Goal: Information Seeking & Learning: Learn about a topic

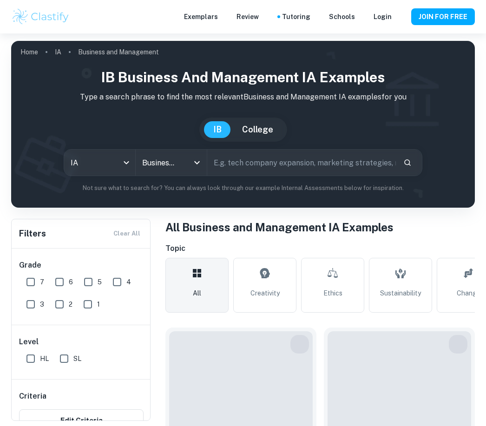
type input "Business and Management"
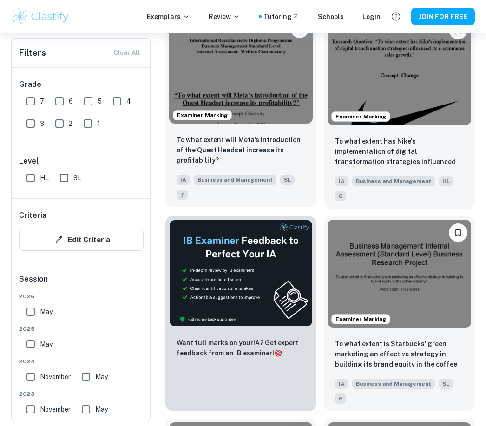
scroll to position [314, 0]
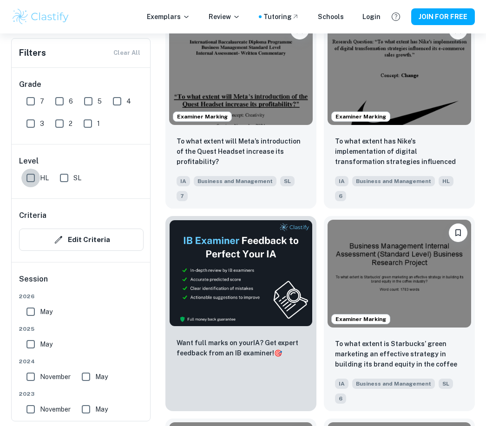
click at [26, 181] on input "HL" at bounding box center [30, 178] width 19 height 19
checkbox input "true"
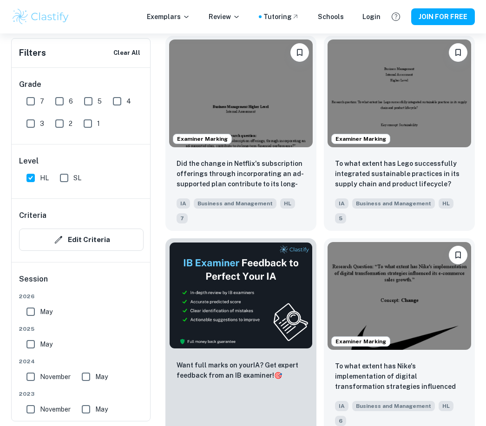
click at [28, 97] on input "7" at bounding box center [30, 101] width 19 height 19
checkbox input "true"
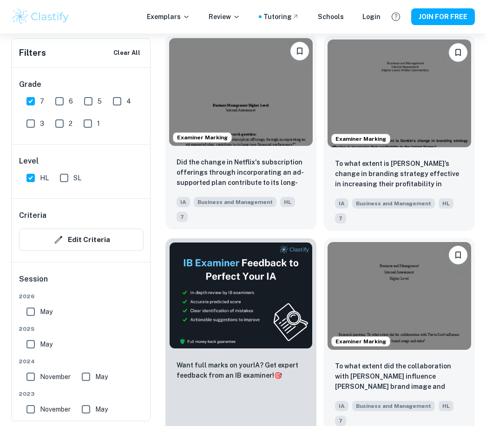
click at [266, 121] on img at bounding box center [241, 92] width 144 height 108
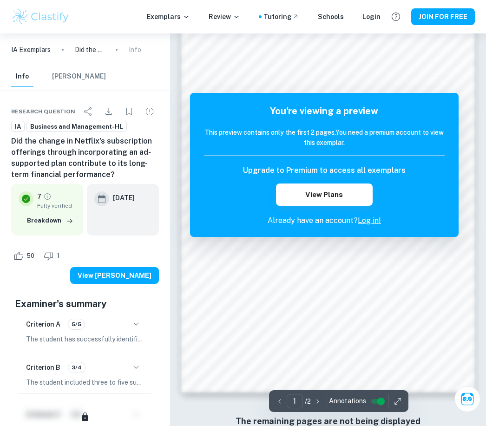
scroll to position [509, 0]
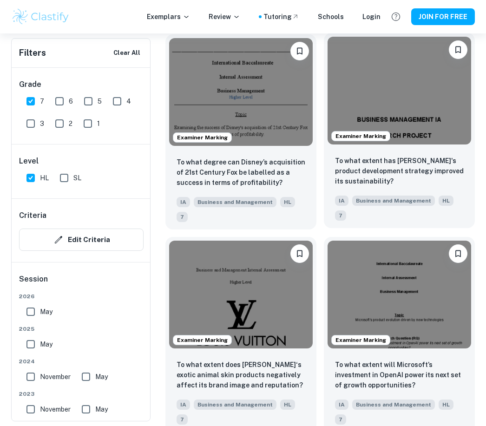
scroll to position [1123, 0]
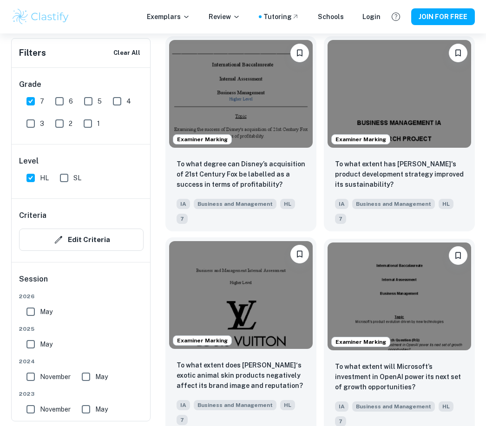
click at [266, 321] on img at bounding box center [241, 295] width 144 height 108
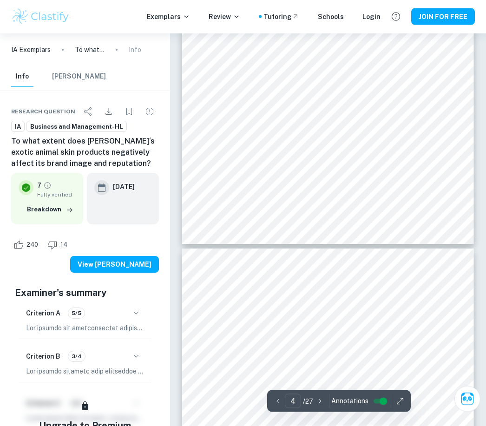
scroll to position [1418, 0]
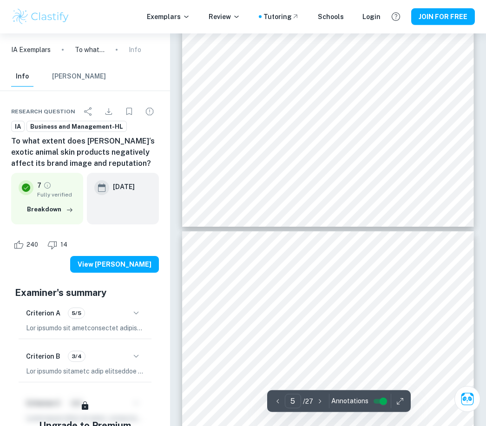
type input "4"
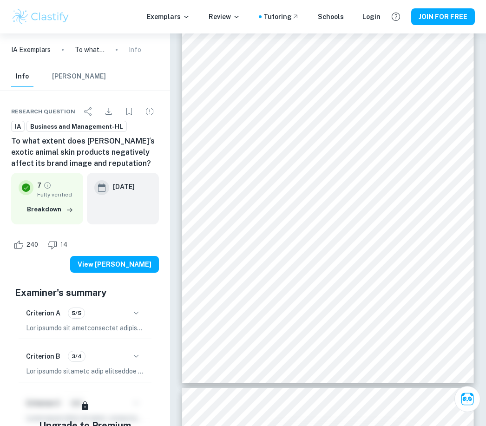
scroll to position [1281, 0]
